Goal: Communication & Community: Participate in discussion

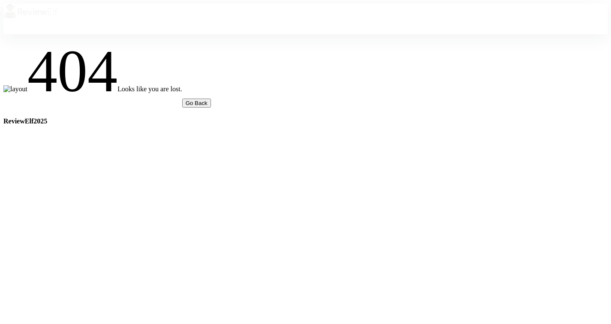
click at [53, 19] on img at bounding box center [30, 10] width 55 height 15
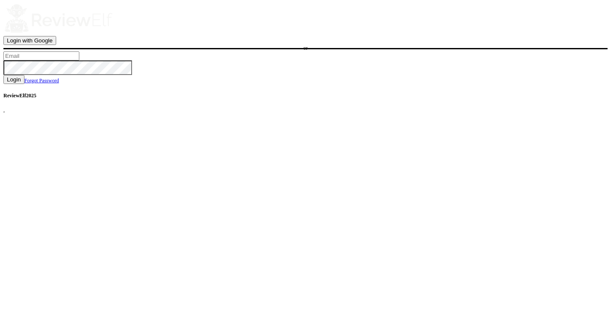
type input "[PERSON_NAME][EMAIL_ADDRESS][PERSON_NAME][DOMAIN_NAME]"
click at [24, 84] on button "Login" at bounding box center [13, 79] width 21 height 9
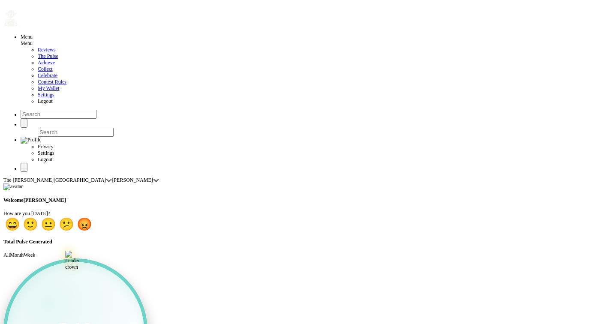
click at [38, 78] on link "Celebrate" at bounding box center [48, 75] width 20 height 6
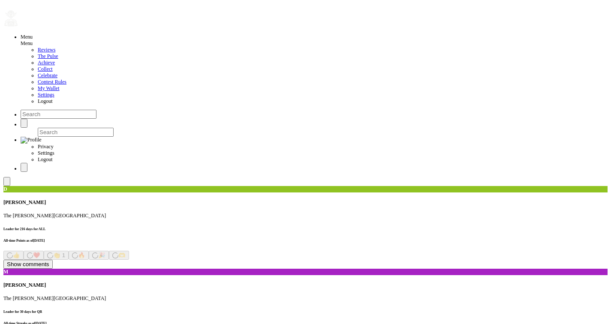
click at [49, 261] on span "Show comments" at bounding box center [28, 264] width 42 height 6
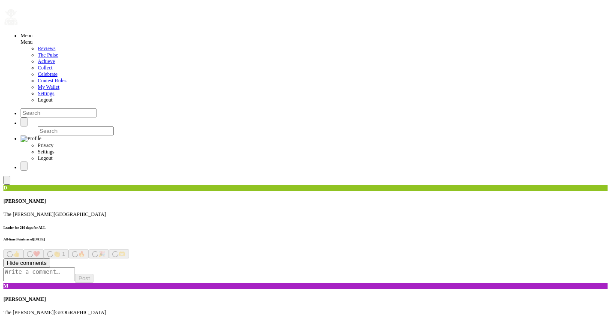
scroll to position [2, 0]
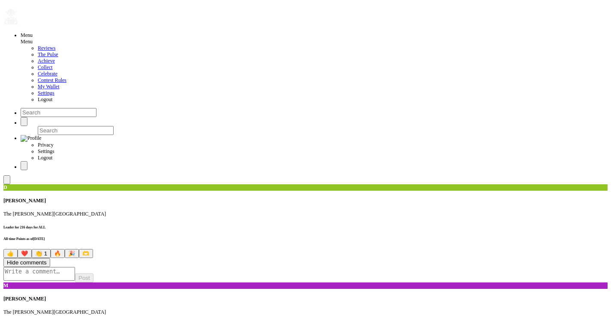
click at [50, 258] on button "Hide comments" at bounding box center [26, 262] width 47 height 9
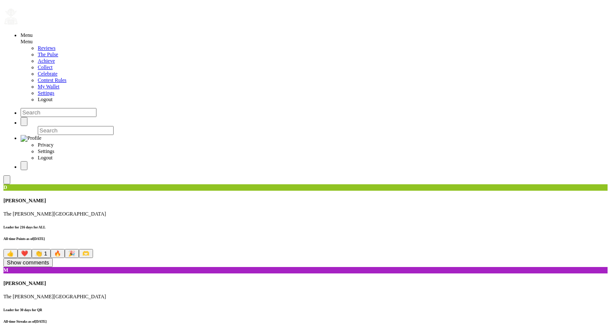
click at [61, 250] on span "🔥" at bounding box center [57, 253] width 7 height 6
click at [90, 250] on span "🫶" at bounding box center [85, 253] width 7 height 6
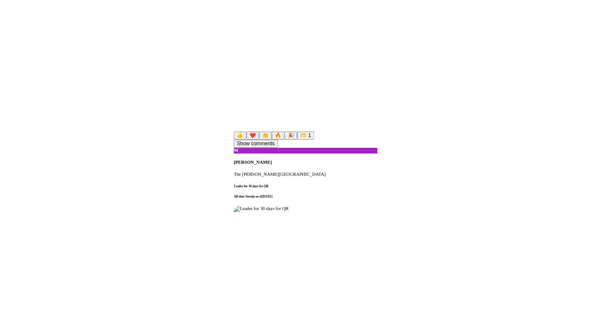
scroll to position [0, 0]
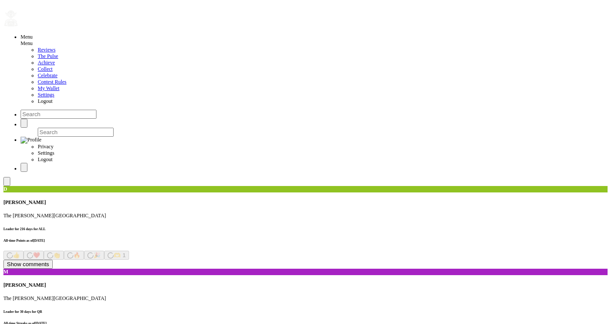
click at [38, 104] on span "Logout" at bounding box center [45, 101] width 15 height 6
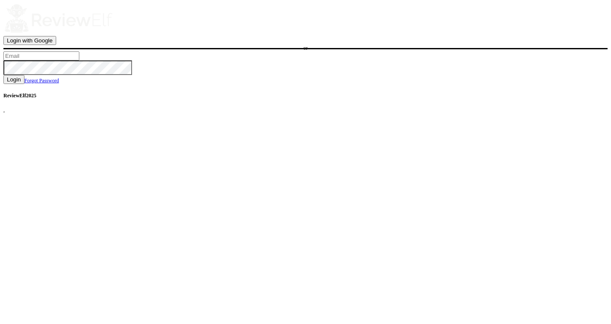
type input "[PERSON_NAME][EMAIL_ADDRESS][PERSON_NAME][DOMAIN_NAME]"
click at [113, 34] on img at bounding box center [58, 18] width 110 height 31
